Goal: Transaction & Acquisition: Purchase product/service

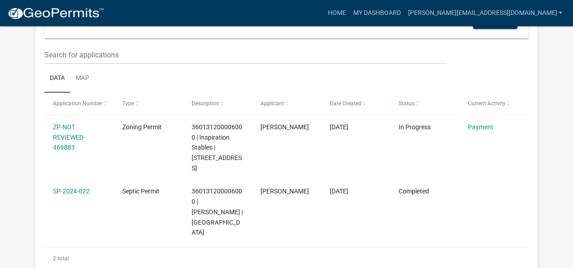
scroll to position [136, 0]
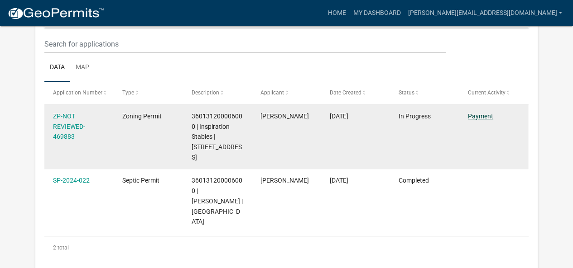
click at [469, 116] on link "Payment" at bounding box center [480, 116] width 25 height 7
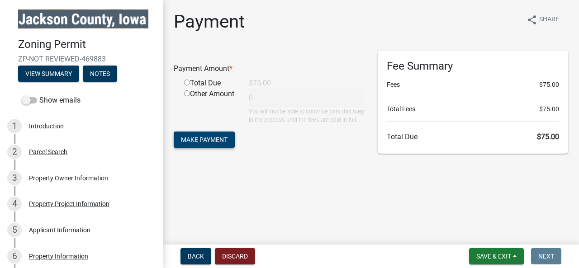
click at [214, 143] on span "Make Payment" at bounding box center [204, 139] width 47 height 7
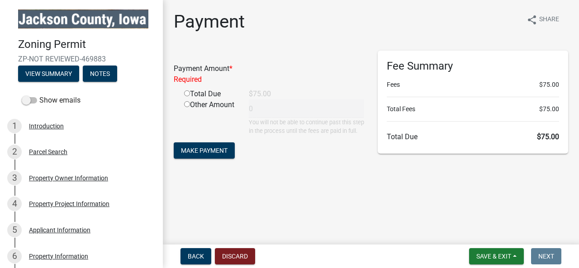
click at [186, 93] on input "radio" at bounding box center [187, 94] width 6 height 6
radio input "true"
type input "75"
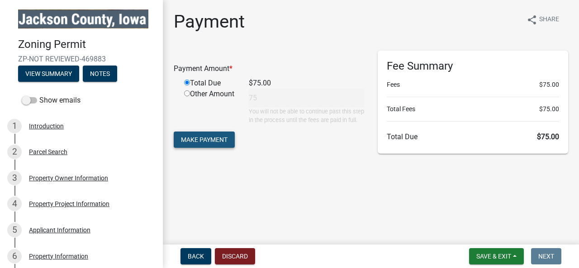
click at [218, 143] on span "Make Payment" at bounding box center [204, 139] width 47 height 7
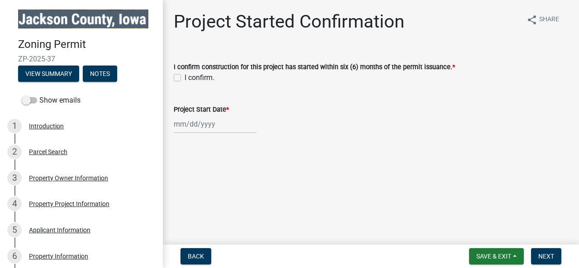
click at [185, 77] on label "I confirm." at bounding box center [200, 77] width 30 height 11
click at [185, 77] on input "I confirm." at bounding box center [188, 75] width 6 height 6
checkbox input "true"
click at [213, 123] on div at bounding box center [215, 124] width 83 height 19
select select "10"
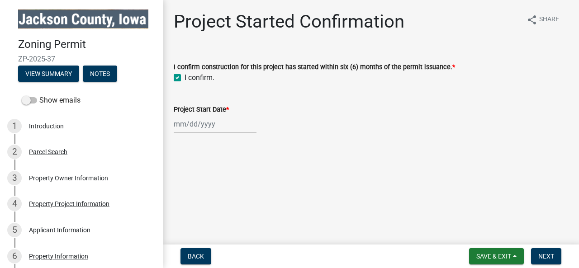
select select "2025"
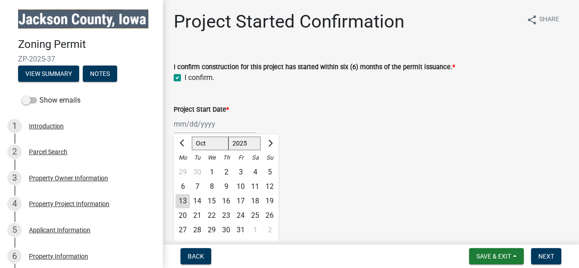
click at [198, 216] on div "21" at bounding box center [197, 216] width 14 height 14
type input "10/21/2025"
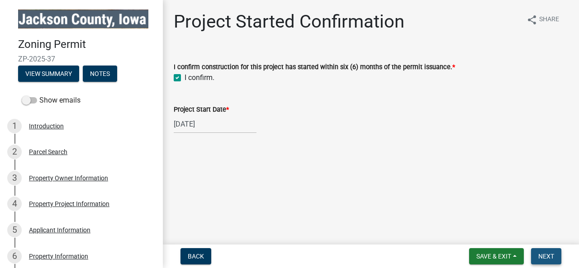
click at [540, 255] on span "Next" at bounding box center [547, 256] width 16 height 7
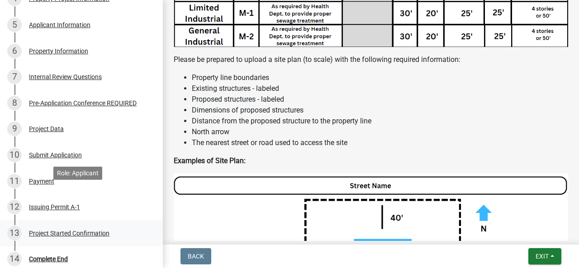
scroll to position [226, 0]
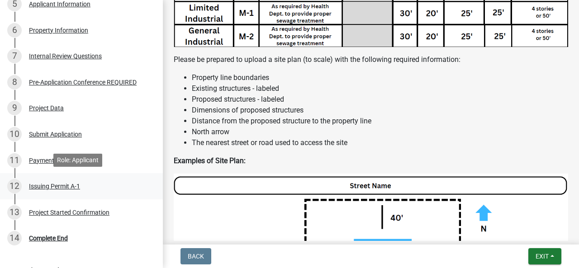
click at [66, 184] on div "Issuing Permit A-1" at bounding box center [54, 186] width 51 height 6
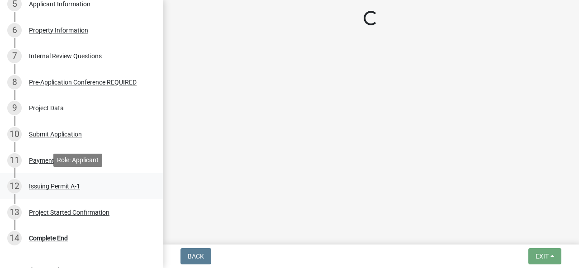
scroll to position [0, 0]
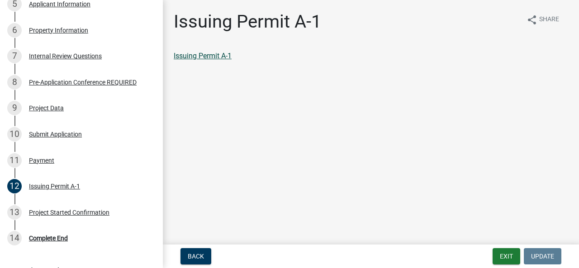
click at [220, 57] on link "Issuing Permit A-1" at bounding box center [203, 56] width 58 height 9
click at [44, 161] on div "Payment" at bounding box center [41, 161] width 25 height 6
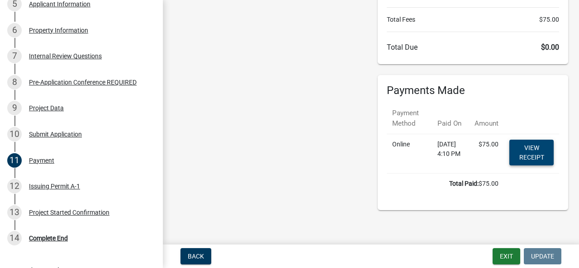
scroll to position [91, 0]
click at [520, 147] on link "View receipt" at bounding box center [532, 152] width 44 height 26
